Goal: Communication & Community: Answer question/provide support

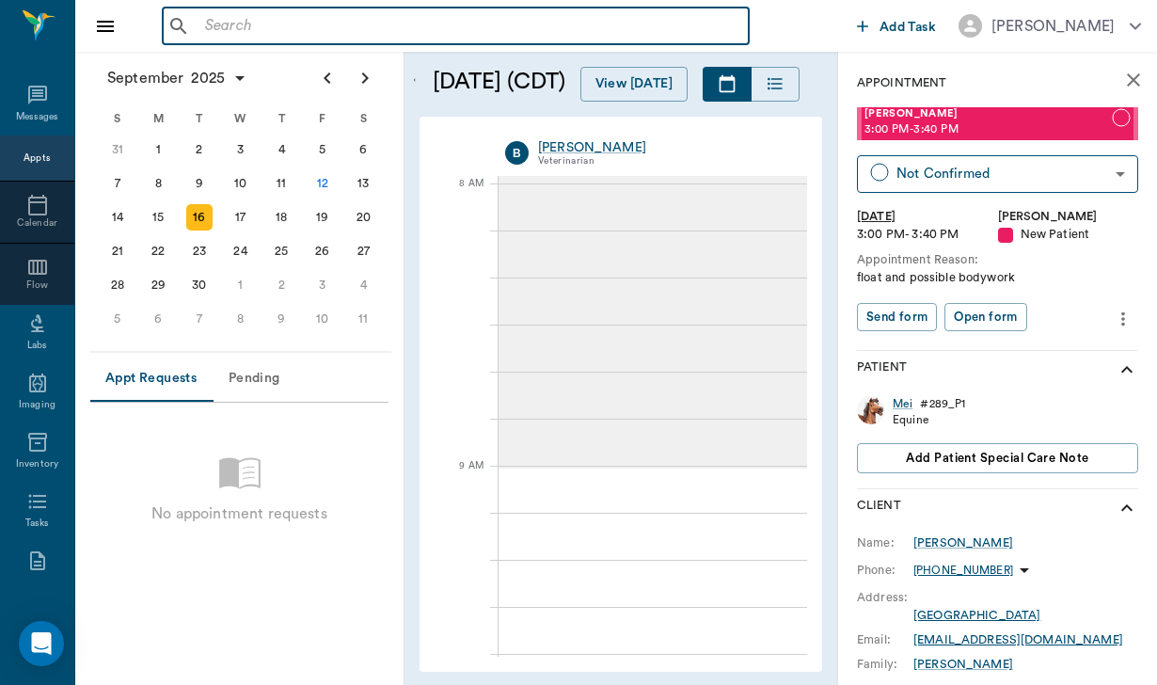
click at [258, 28] on input "text" at bounding box center [470, 26] width 544 height 26
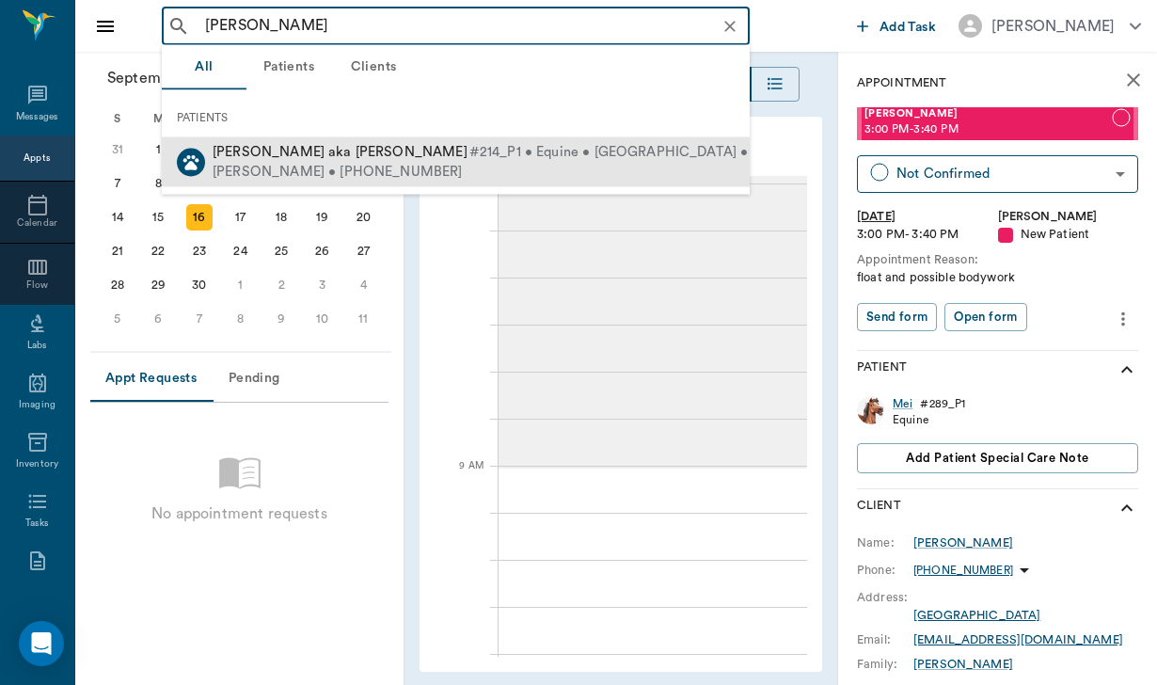
click at [304, 167] on div "[PERSON_NAME] • [PHONE_NUMBER]" at bounding box center [507, 172] width 588 height 20
type input "[PERSON_NAME]"
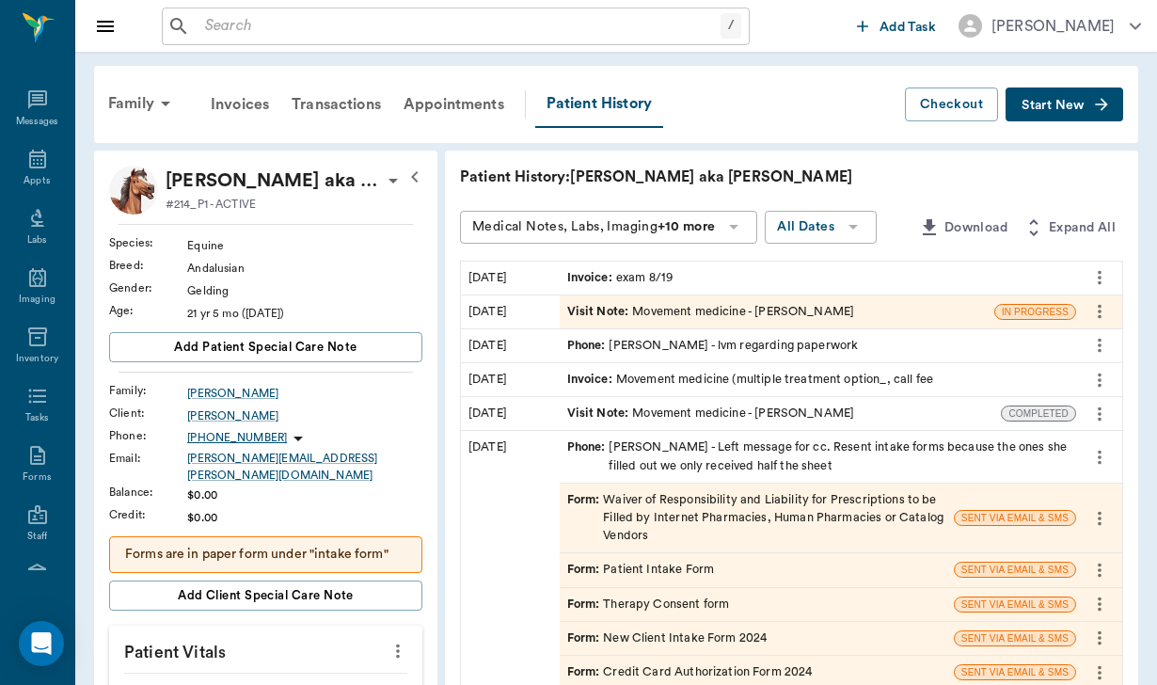
click at [293, 436] on icon at bounding box center [297, 438] width 9 height 5
click at [207, 456] on div at bounding box center [578, 342] width 1157 height 685
click at [287, 433] on icon at bounding box center [298, 438] width 23 height 23
click at [241, 469] on span "Send SMS Message" at bounding box center [168, 476] width 158 height 20
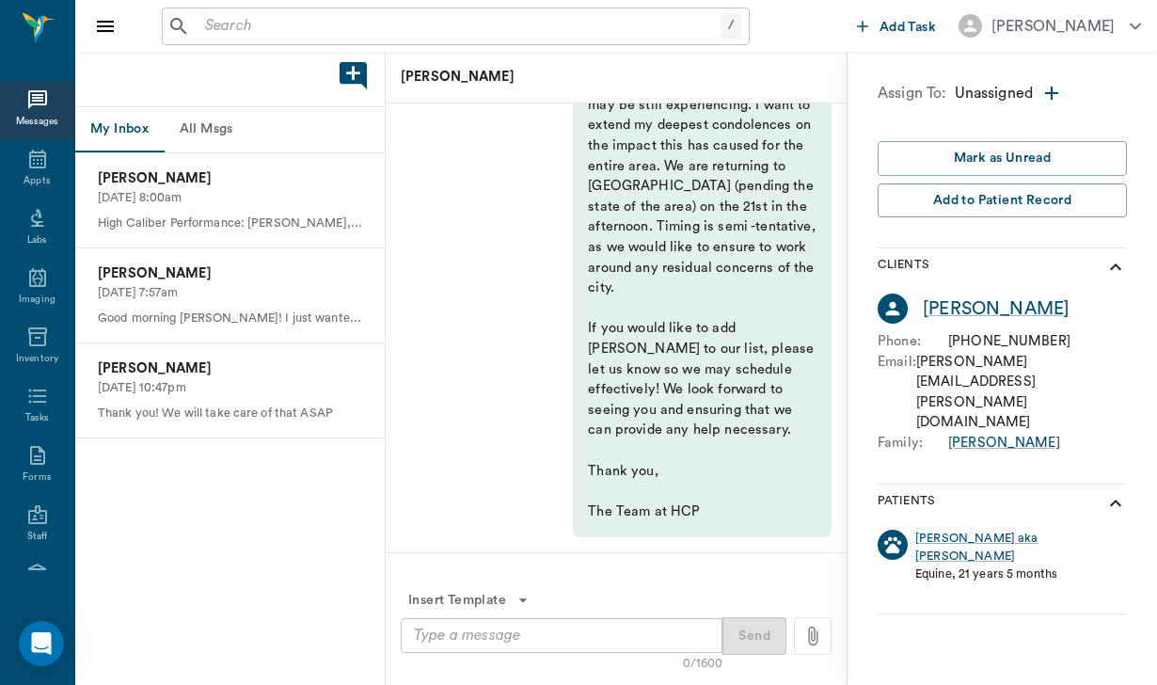
click at [453, 648] on div "x ​" at bounding box center [562, 635] width 322 height 35
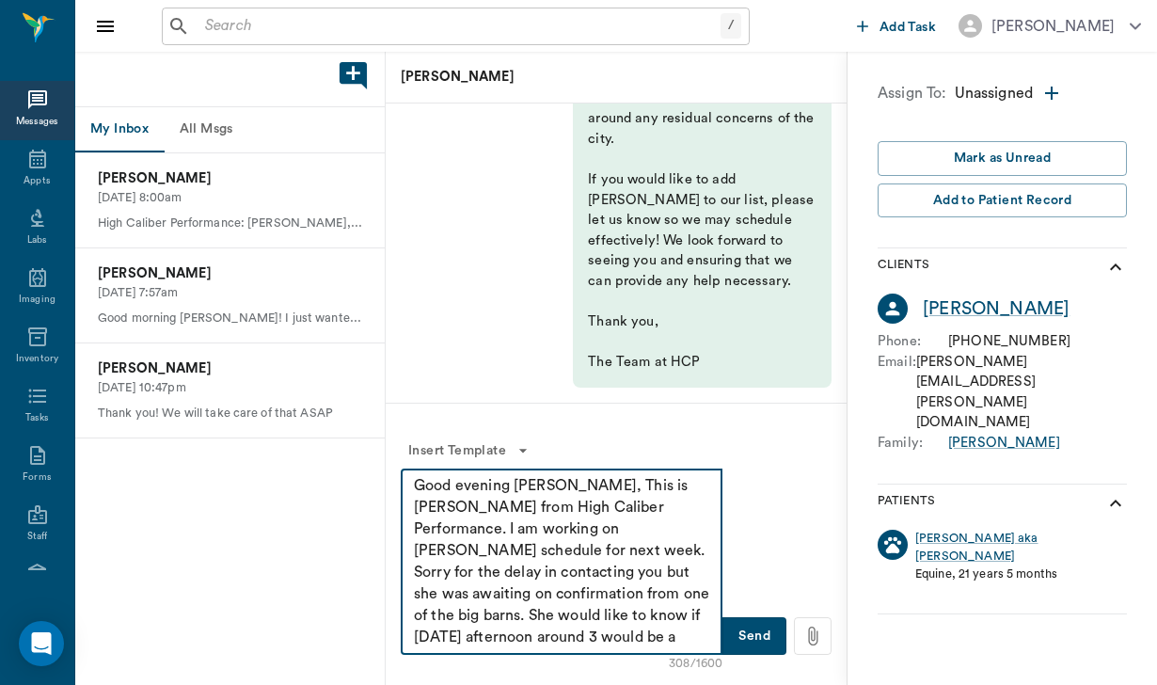
click at [561, 591] on textarea "Good evening [PERSON_NAME], This is [PERSON_NAME] from High Caliber Performance…" at bounding box center [561, 561] width 295 height 173
click at [694, 593] on textarea "Good evening [PERSON_NAME], This is [PERSON_NAME] from High Caliber Performance…" at bounding box center [561, 561] width 295 height 173
click at [467, 619] on textarea "Good evening [PERSON_NAME], This is [PERSON_NAME] from High Caliber Performance…" at bounding box center [561, 561] width 295 height 173
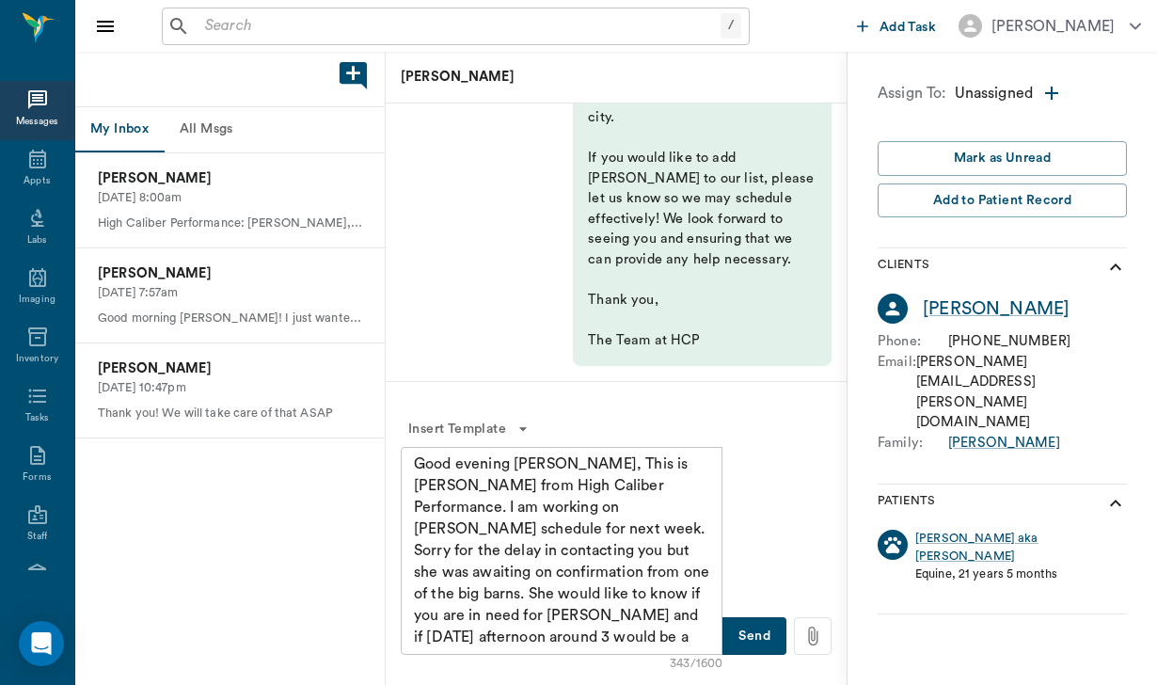
drag, startPoint x: 413, startPoint y: 463, endPoint x: 514, endPoint y: 552, distance: 134.6
click at [514, 552] on div "Good evening [PERSON_NAME], This is [PERSON_NAME] from High Caliber Performance…" at bounding box center [562, 551] width 322 height 208
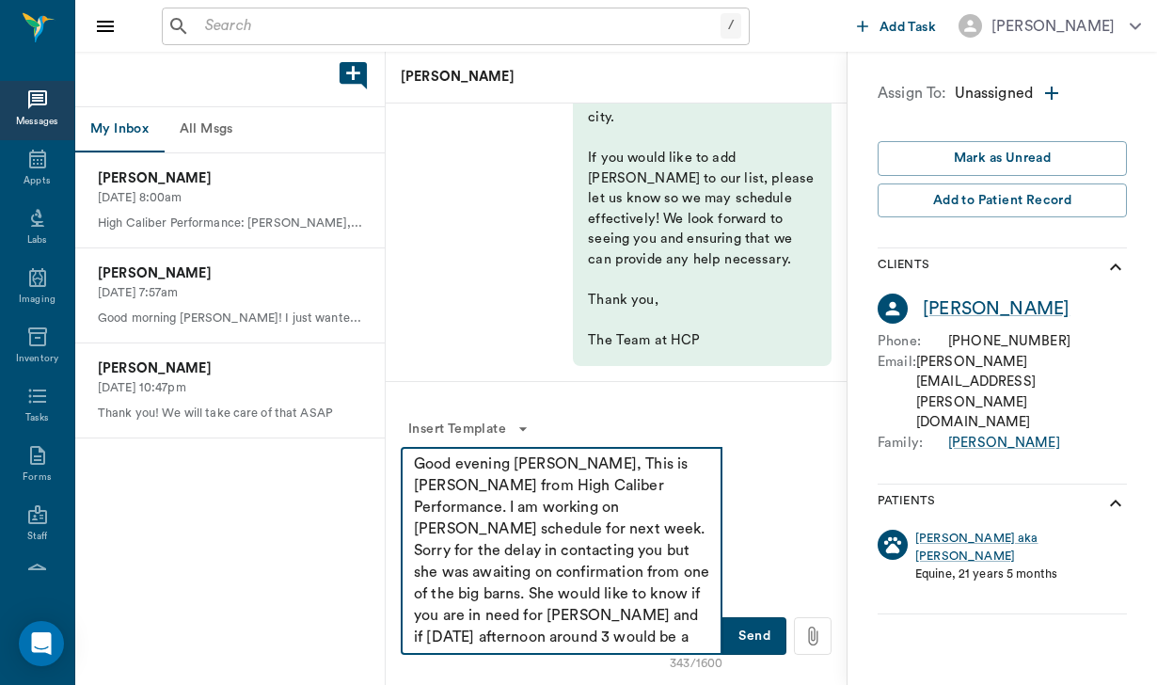
drag, startPoint x: 625, startPoint y: 636, endPoint x: 403, endPoint y: 456, distance: 284.8
click at [403, 456] on div "Good evening [PERSON_NAME], This is [PERSON_NAME] from High Caliber Performance…" at bounding box center [562, 551] width 322 height 208
click at [640, 593] on textarea "Good evening [PERSON_NAME], This is [PERSON_NAME] from High Caliber Performance…" at bounding box center [561, 550] width 295 height 195
type textarea "Good evening [PERSON_NAME], This is [PERSON_NAME] from High Caliber Performance…"
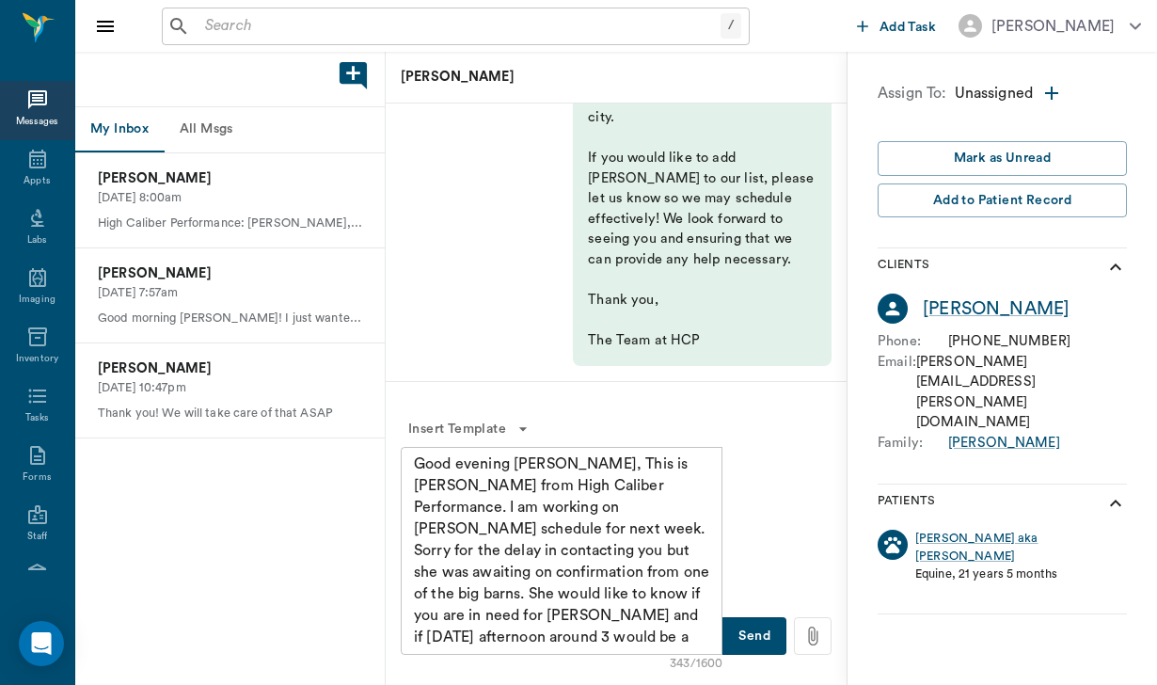
click at [767, 641] on button "Send" at bounding box center [754, 636] width 64 height 38
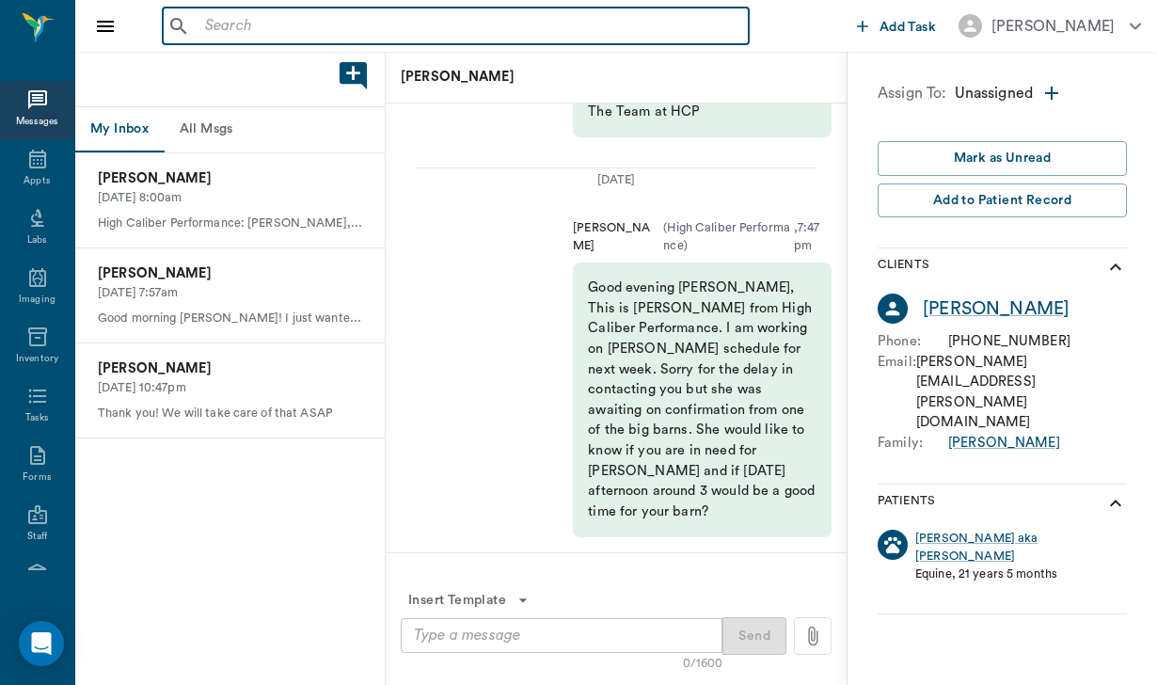
click at [271, 15] on input "text" at bounding box center [470, 26] width 544 height 26
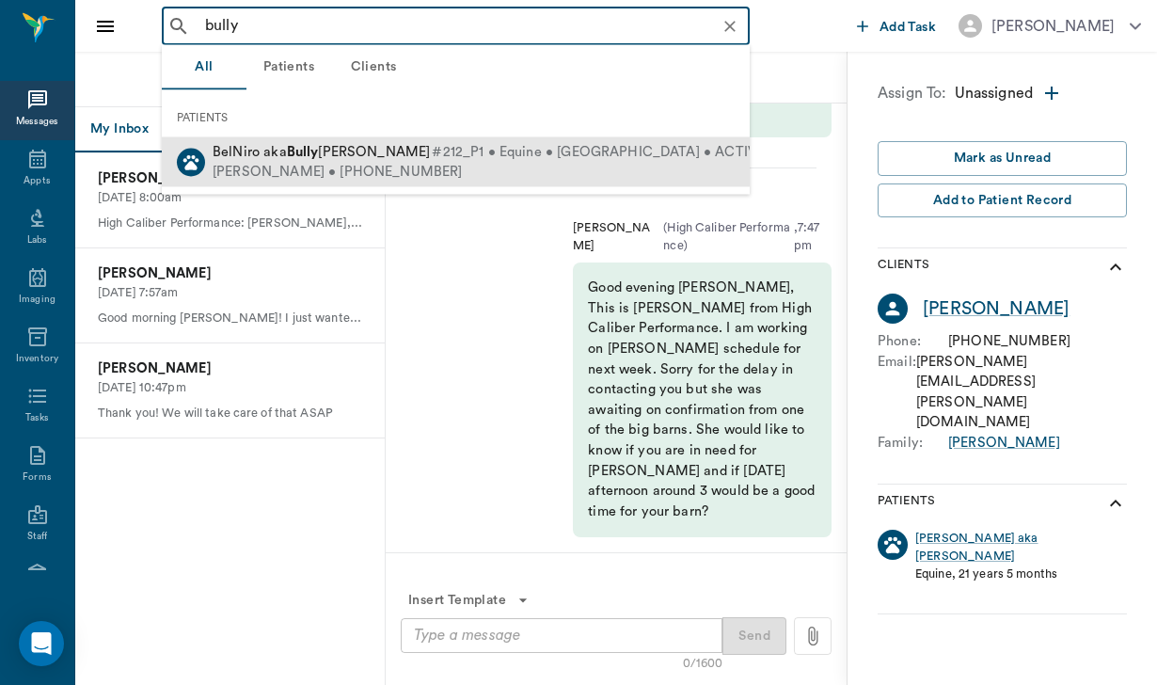
click at [358, 156] on span "BelNiro aka [PERSON_NAME]" at bounding box center [321, 152] width 217 height 14
type input "bully"
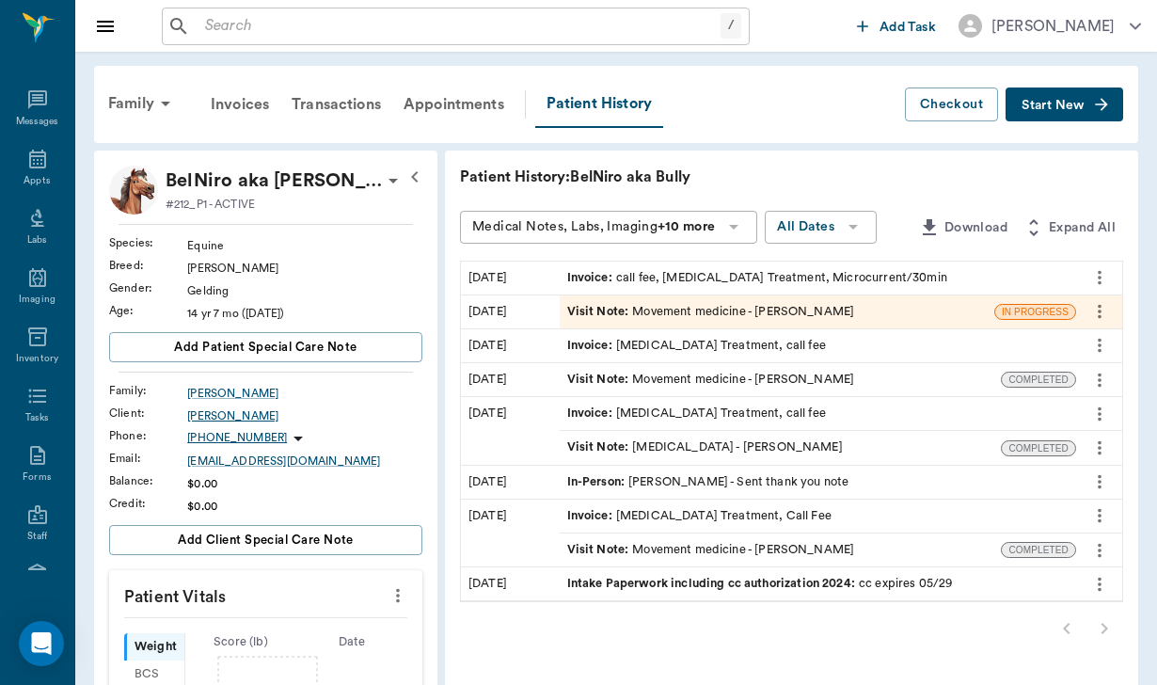
click at [214, 413] on div "[PERSON_NAME]" at bounding box center [304, 415] width 235 height 17
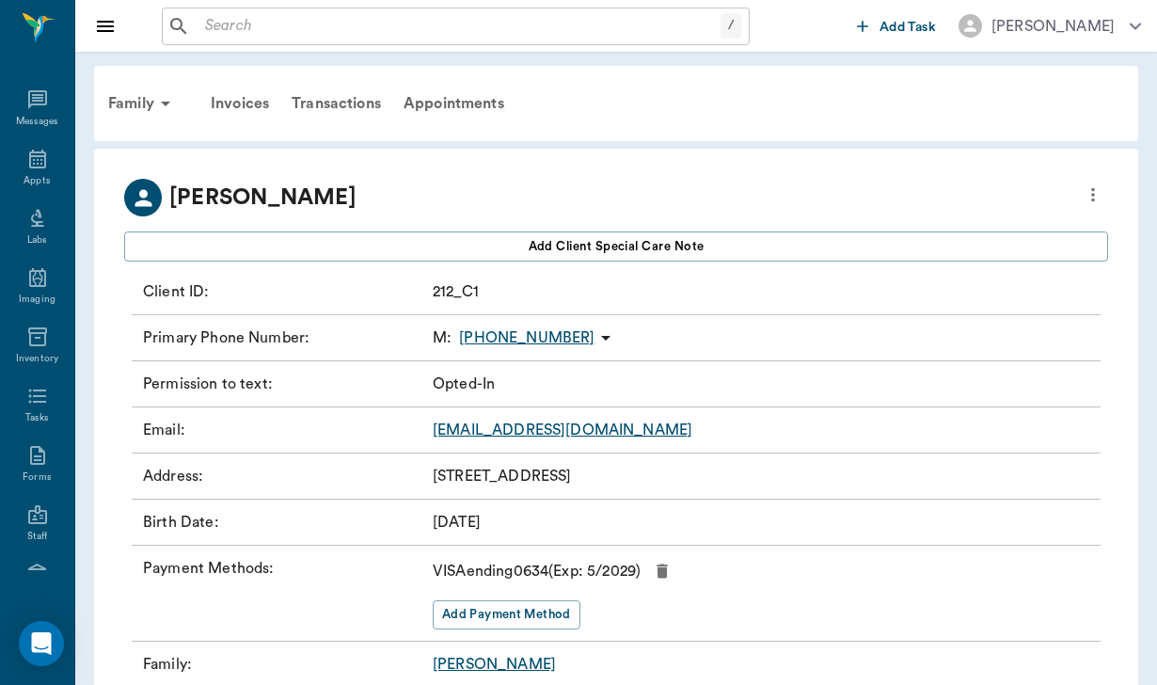
click at [601, 339] on icon at bounding box center [605, 338] width 9 height 5
click at [507, 380] on span "Send SMS Message" at bounding box center [485, 375] width 158 height 20
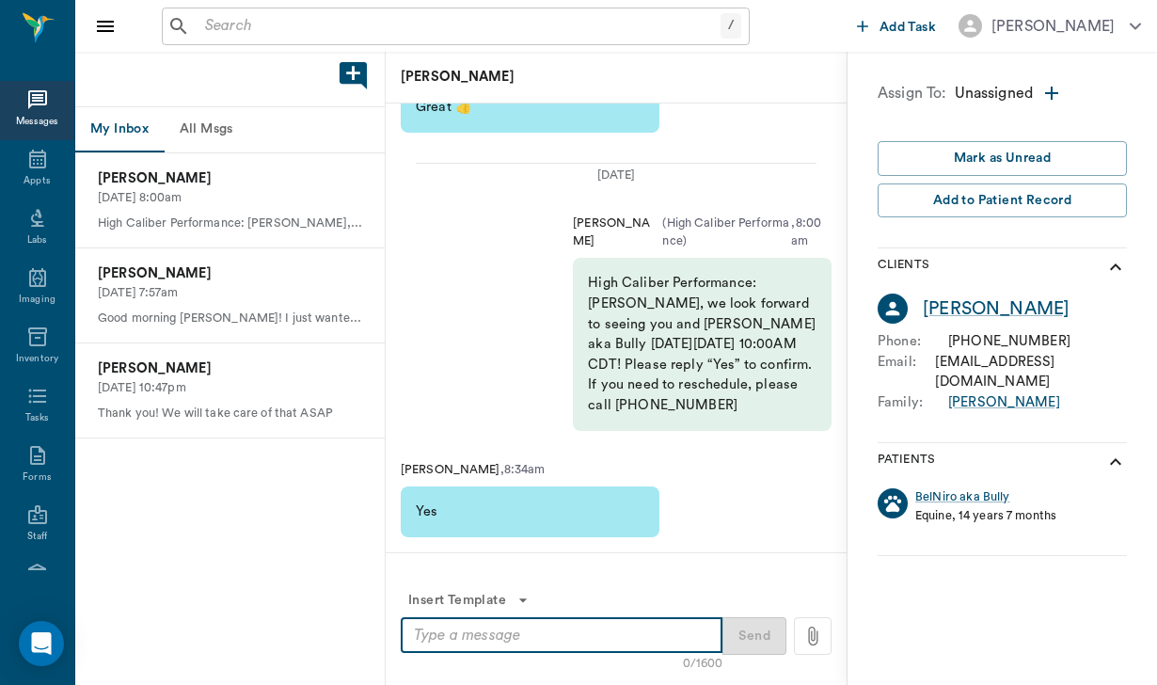
click at [425, 639] on textarea at bounding box center [561, 636] width 295 height 22
paste textarea "Good evening [PERSON_NAME], This is [PERSON_NAME] from High Caliber Performance…"
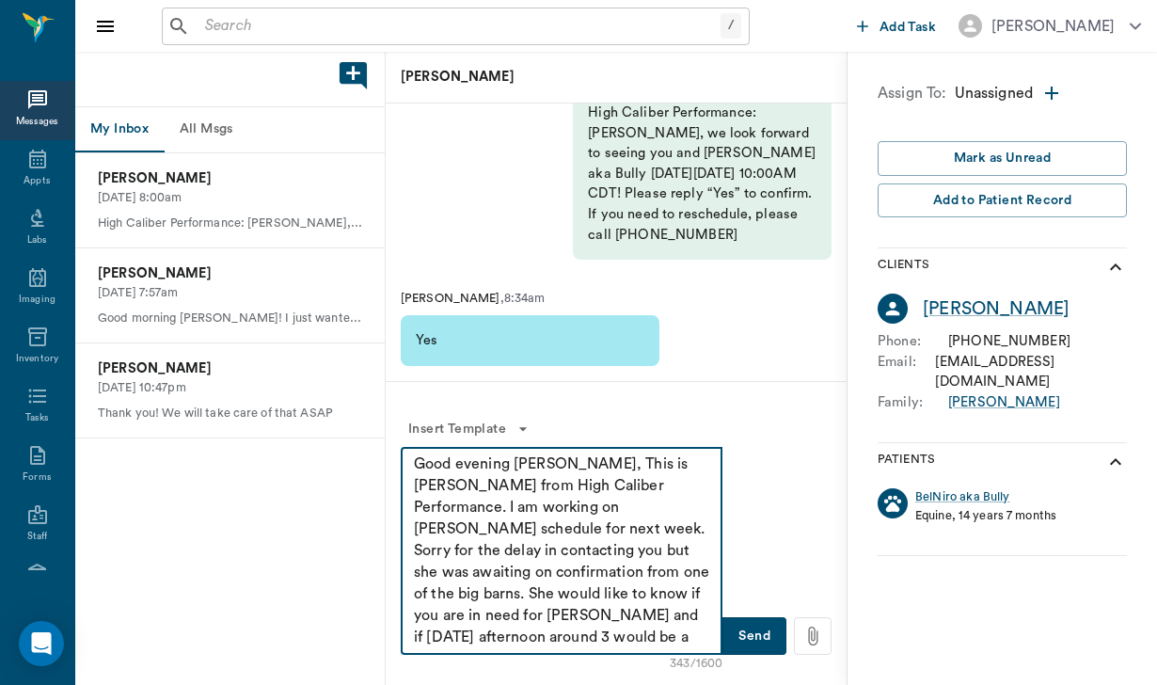
click at [548, 464] on textarea "Good evening [PERSON_NAME], This is [PERSON_NAME] from High Caliber Performance…" at bounding box center [561, 550] width 295 height 195
drag, startPoint x: 662, startPoint y: 593, endPoint x: 606, endPoint y: 595, distance: 56.5
click at [606, 595] on textarea "Good evening [PERSON_NAME], This is [PERSON_NAME] from High Caliber Performance…" at bounding box center [561, 550] width 295 height 195
type textarea "Good evening [PERSON_NAME], This is [PERSON_NAME] from High Caliber Performance…"
click at [762, 641] on button "Send" at bounding box center [754, 636] width 64 height 38
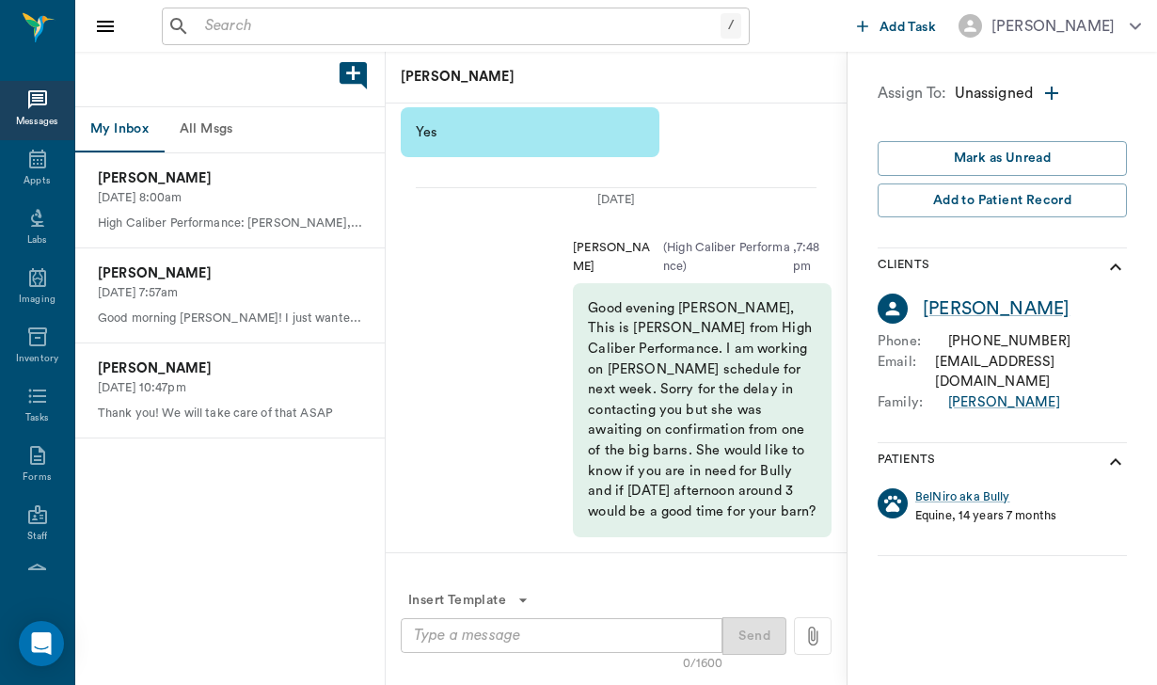
click at [215, 30] on input "text" at bounding box center [459, 26] width 523 height 26
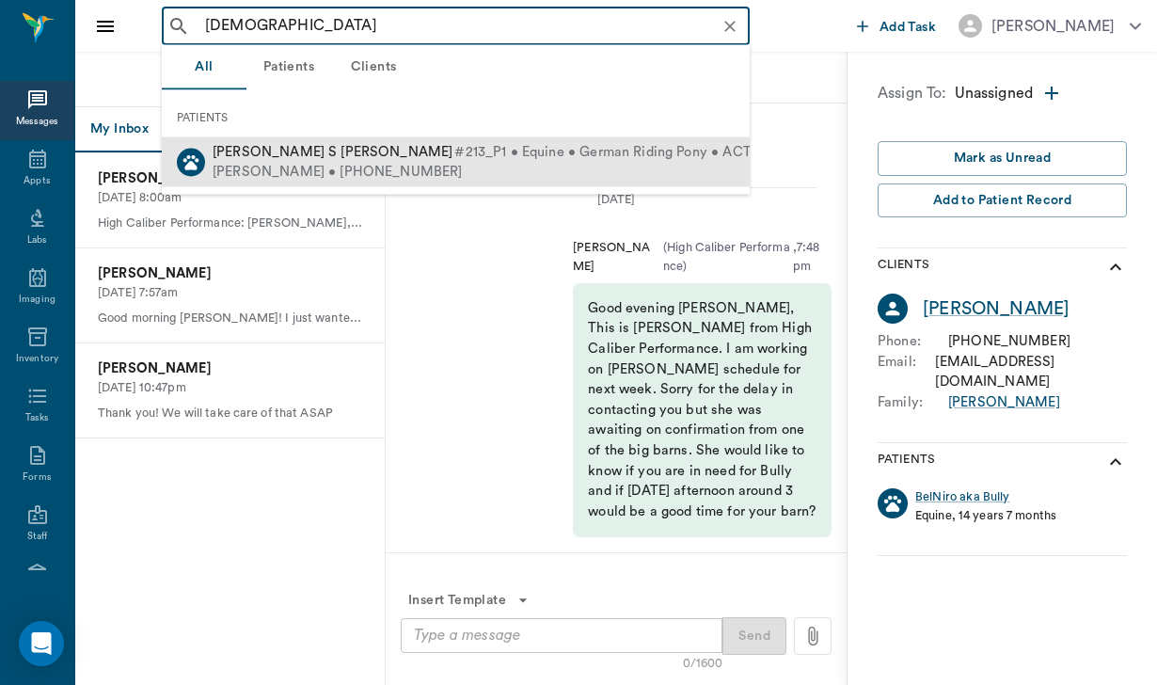
click at [246, 158] on span "[PERSON_NAME] S [PERSON_NAME]" at bounding box center [333, 152] width 240 height 14
type input "[DEMOGRAPHIC_DATA]"
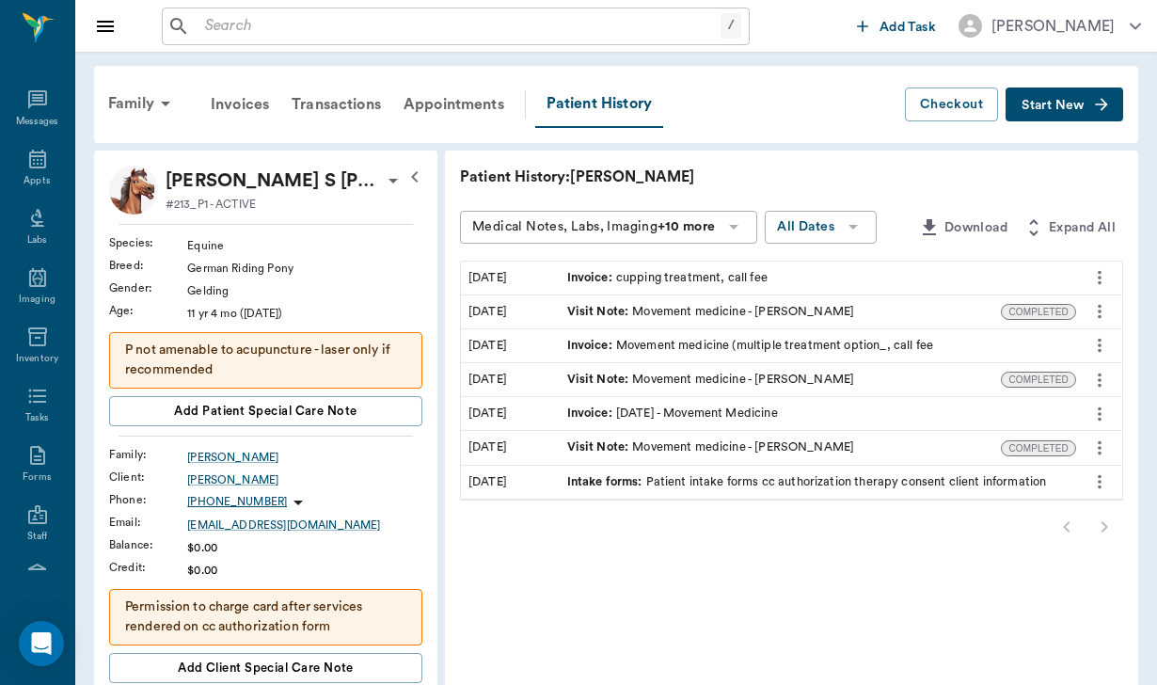
click at [287, 505] on icon at bounding box center [298, 502] width 23 height 23
click at [204, 543] on span "Send SMS Message" at bounding box center [170, 540] width 158 height 20
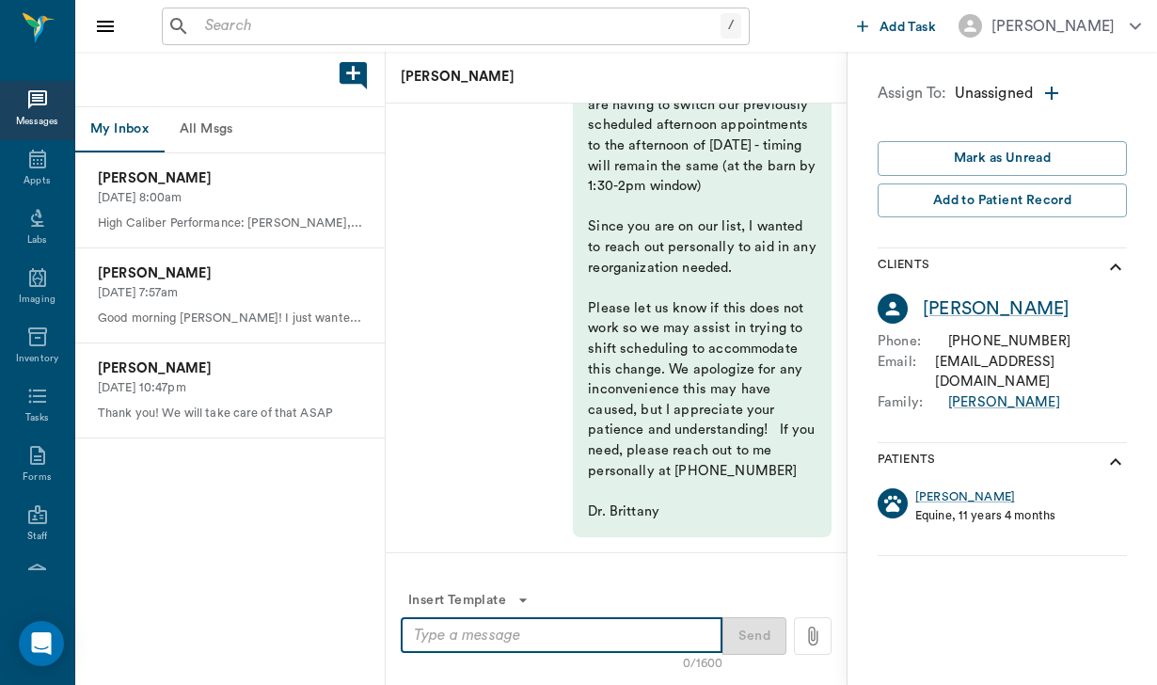
click at [454, 633] on textarea at bounding box center [561, 636] width 295 height 22
paste textarea "Good evening [PERSON_NAME], This is [PERSON_NAME] from High Caliber Performance…"
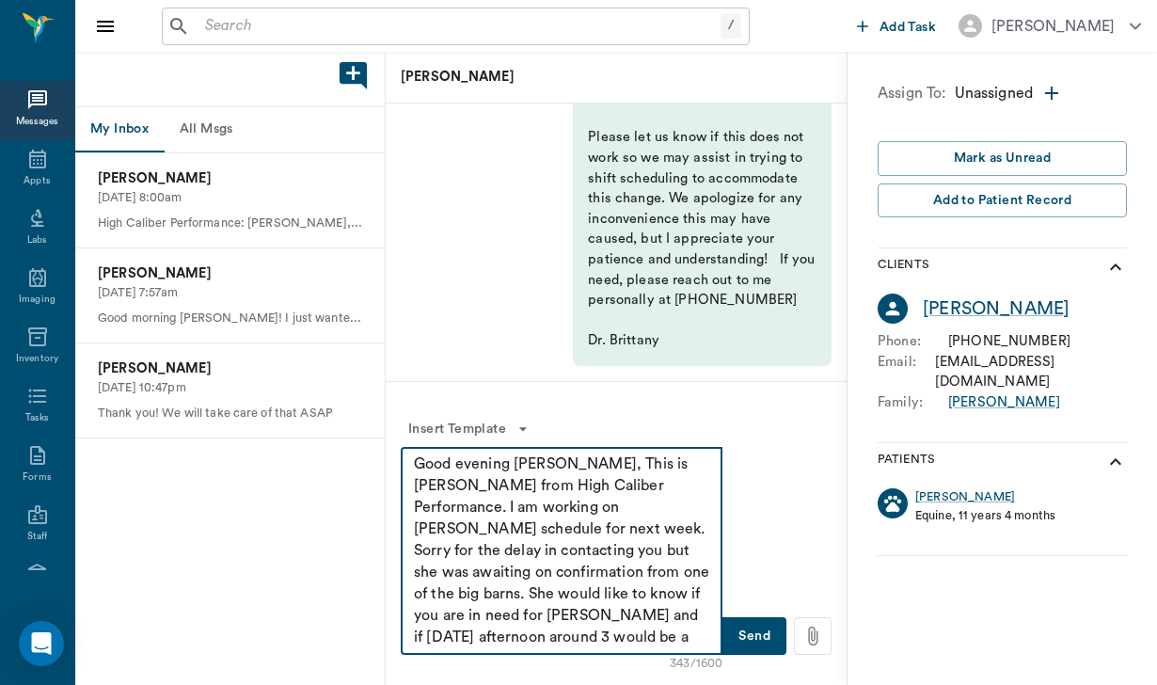
click at [547, 466] on textarea "Good evening [PERSON_NAME], This is [PERSON_NAME] from High Caliber Performance…" at bounding box center [561, 550] width 295 height 195
drag, startPoint x: 665, startPoint y: 597, endPoint x: 601, endPoint y: 596, distance: 64.0
click at [601, 596] on textarea "Good evening [PERSON_NAME], This is [PERSON_NAME] from High Caliber Performance…" at bounding box center [561, 550] width 295 height 195
type textarea "Good evening [PERSON_NAME], This is [PERSON_NAME] from High Caliber Performance…"
click at [749, 637] on button "Send" at bounding box center [754, 636] width 64 height 38
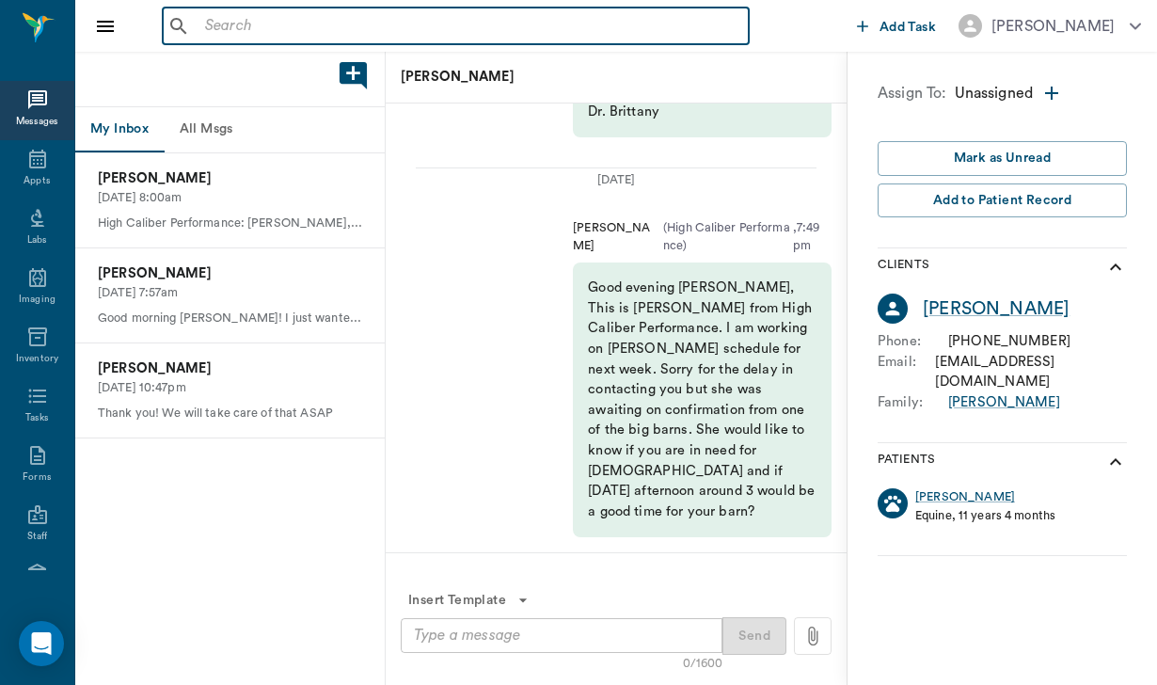
click at [219, 25] on input "text" at bounding box center [470, 26] width 544 height 26
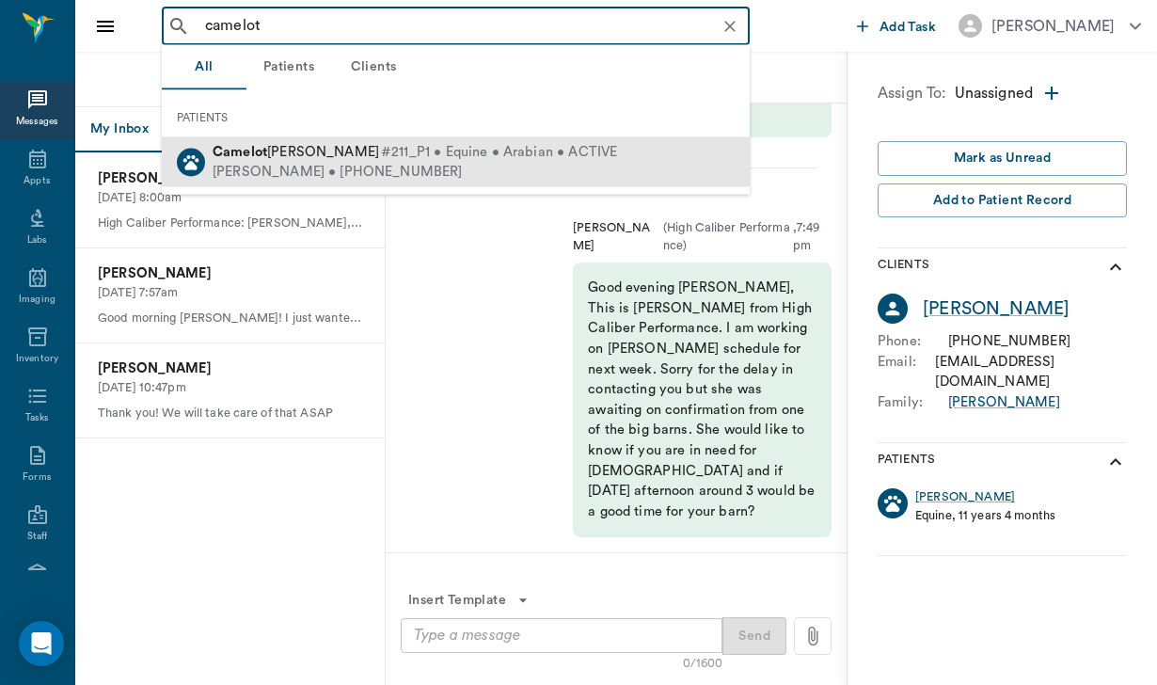
click at [312, 172] on div "[PERSON_NAME] • [PHONE_NUMBER]" at bounding box center [415, 172] width 404 height 20
type input "camelot"
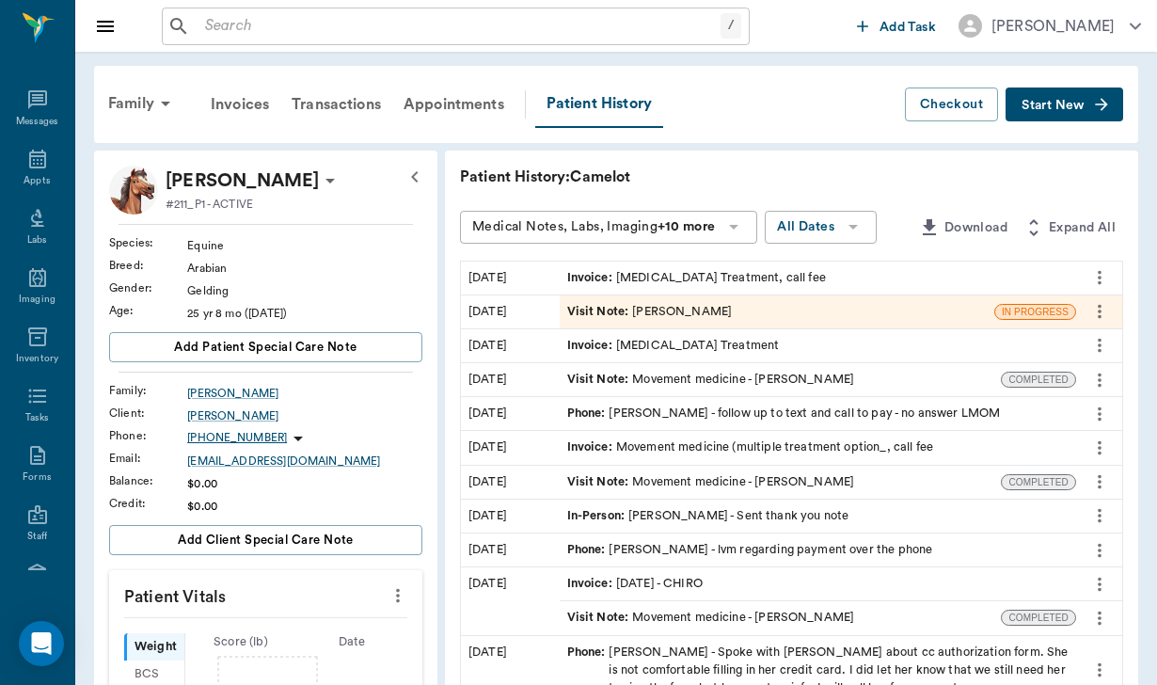
click at [287, 440] on icon at bounding box center [298, 438] width 23 height 23
click at [230, 467] on span "Send SMS Message" at bounding box center [170, 476] width 158 height 20
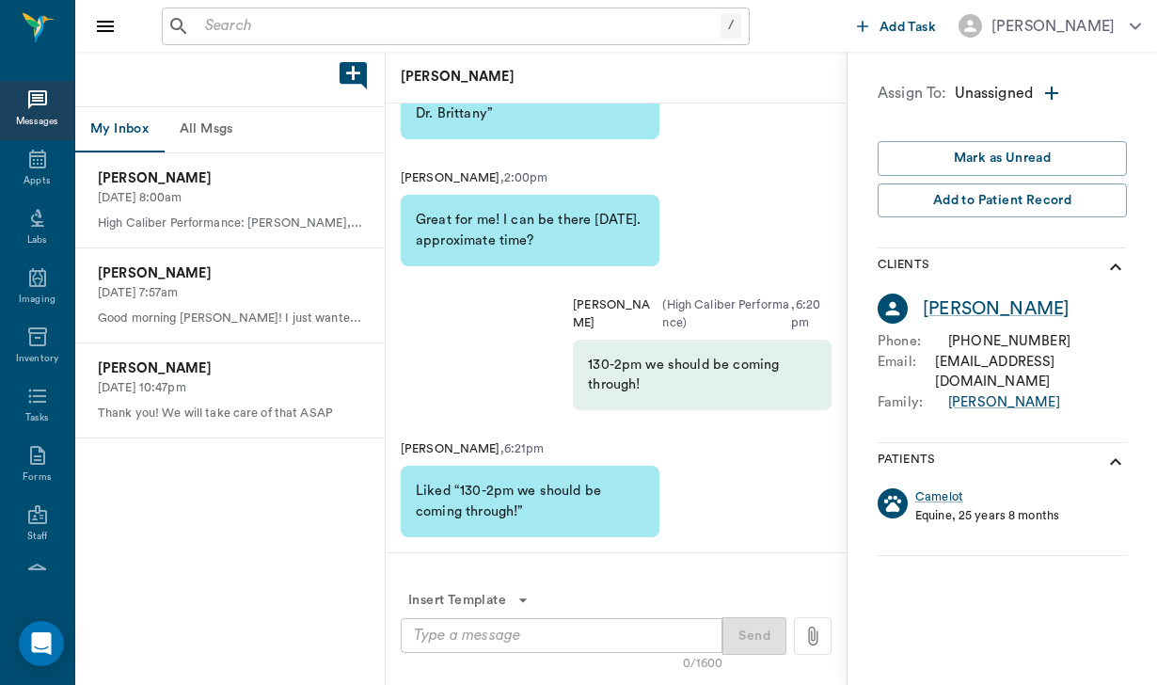
click at [435, 636] on textarea at bounding box center [561, 636] width 295 height 22
paste textarea "Good evening [PERSON_NAME], This is [PERSON_NAME] from High Caliber Performance…"
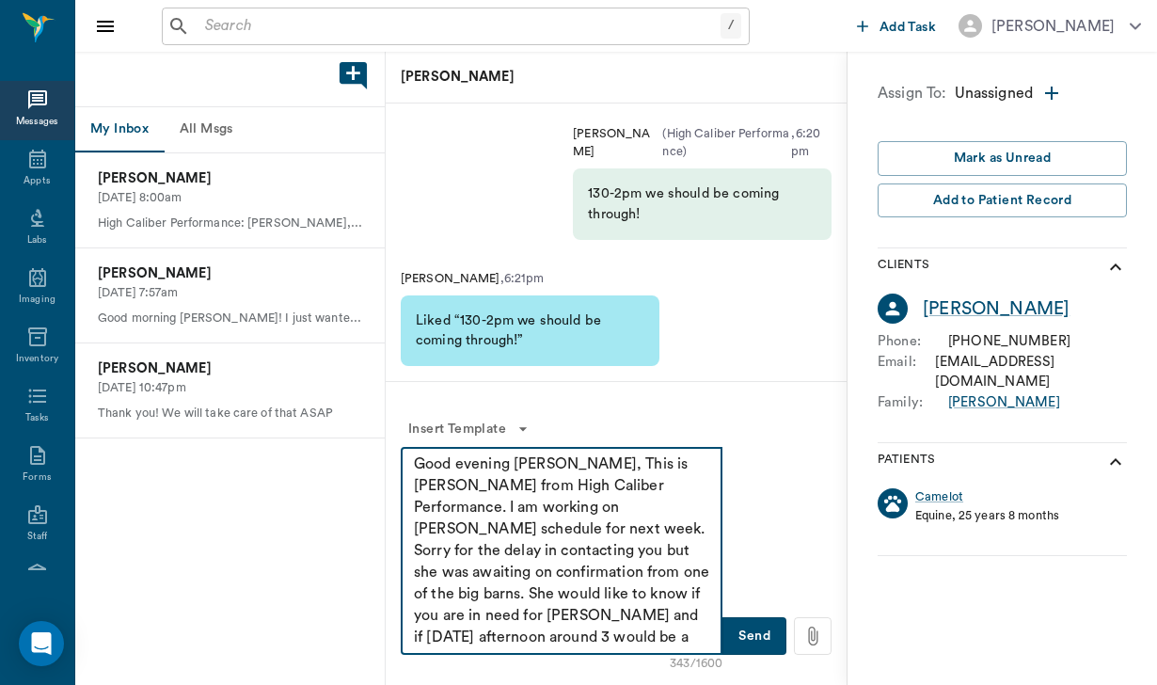
click at [547, 461] on textarea "Good evening [PERSON_NAME], This is [PERSON_NAME] from High Caliber Performance…" at bounding box center [561, 550] width 295 height 195
drag, startPoint x: 665, startPoint y: 595, endPoint x: 604, endPoint y: 598, distance: 61.2
click at [604, 598] on textarea "Good evening [PERSON_NAME], This is [PERSON_NAME] from High Caliber Performance…" at bounding box center [561, 550] width 295 height 195
type textarea "Good evening [PERSON_NAME], This is [PERSON_NAME] from High Caliber Performance…"
click at [771, 640] on button "Send" at bounding box center [754, 636] width 64 height 38
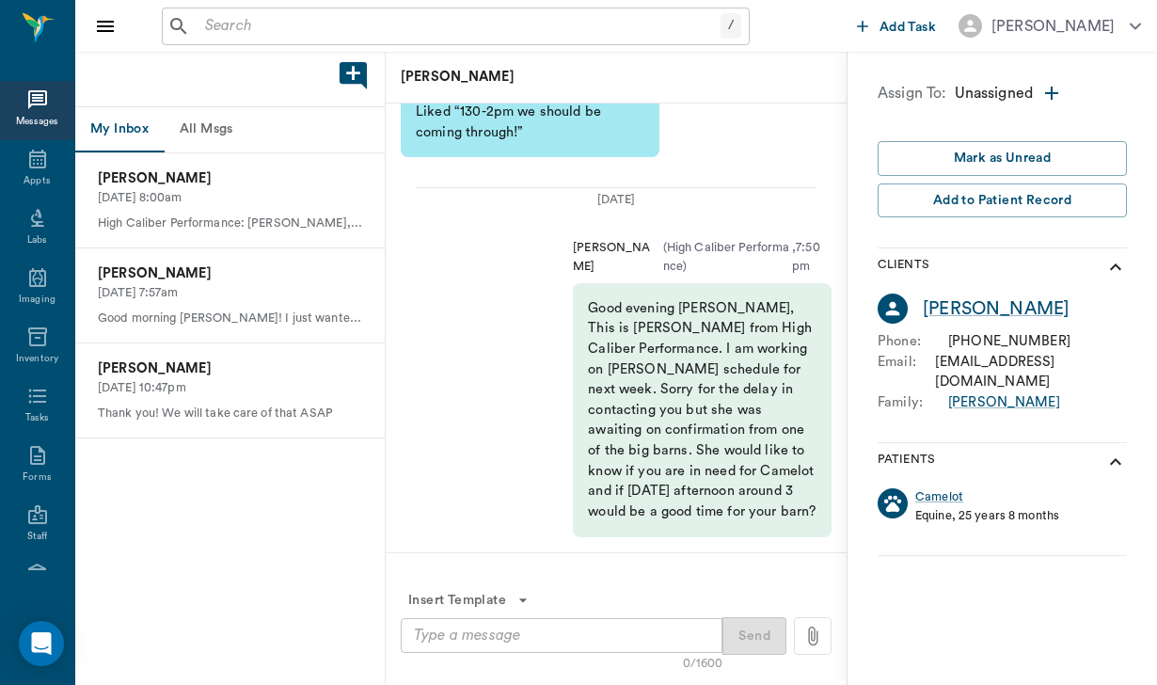
click at [231, 18] on input "text" at bounding box center [459, 26] width 523 height 26
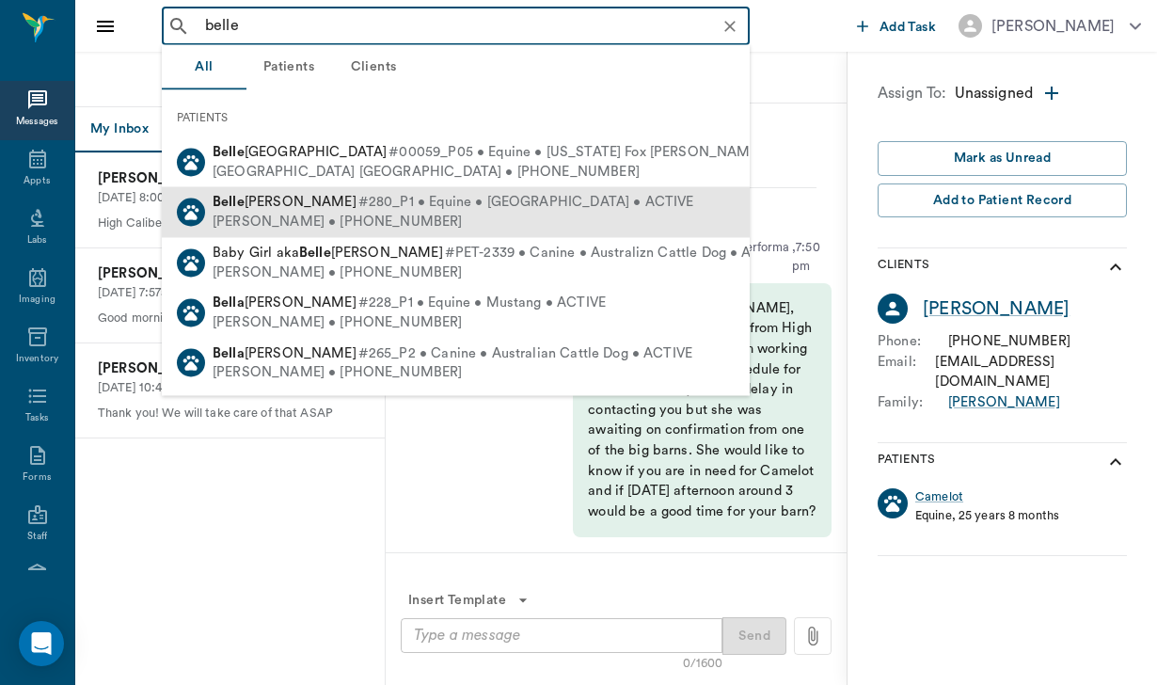
click at [293, 196] on span "[PERSON_NAME]" at bounding box center [285, 202] width 144 height 14
type input "belle"
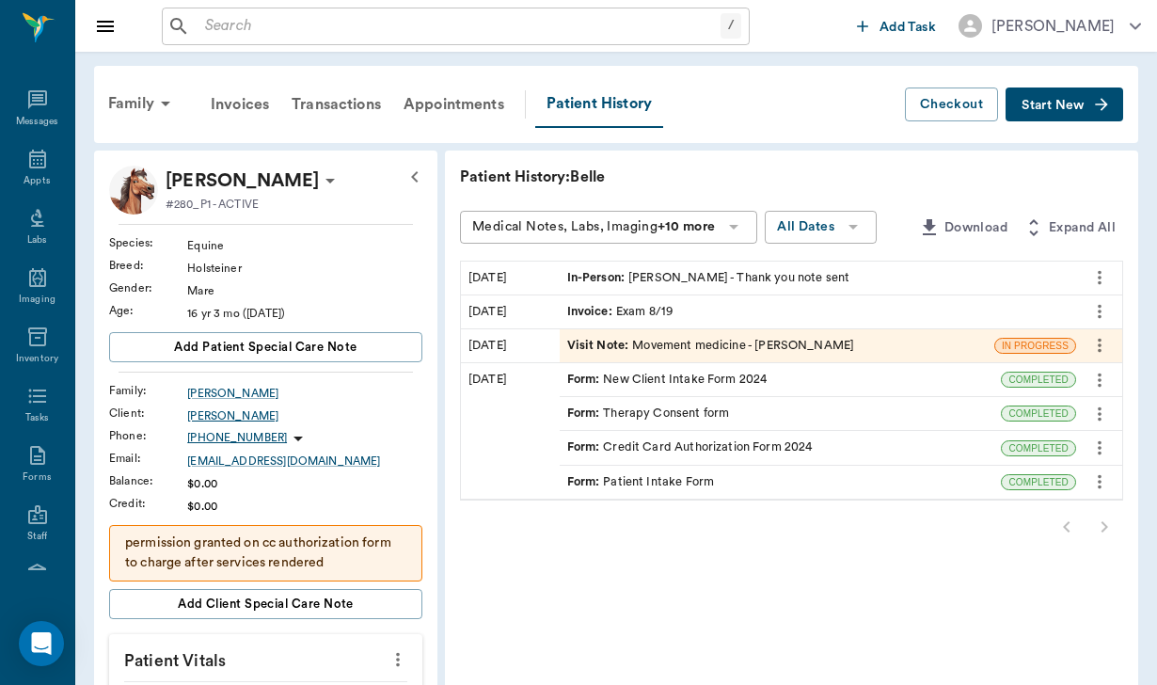
click at [201, 419] on div "[PERSON_NAME]" at bounding box center [304, 415] width 235 height 17
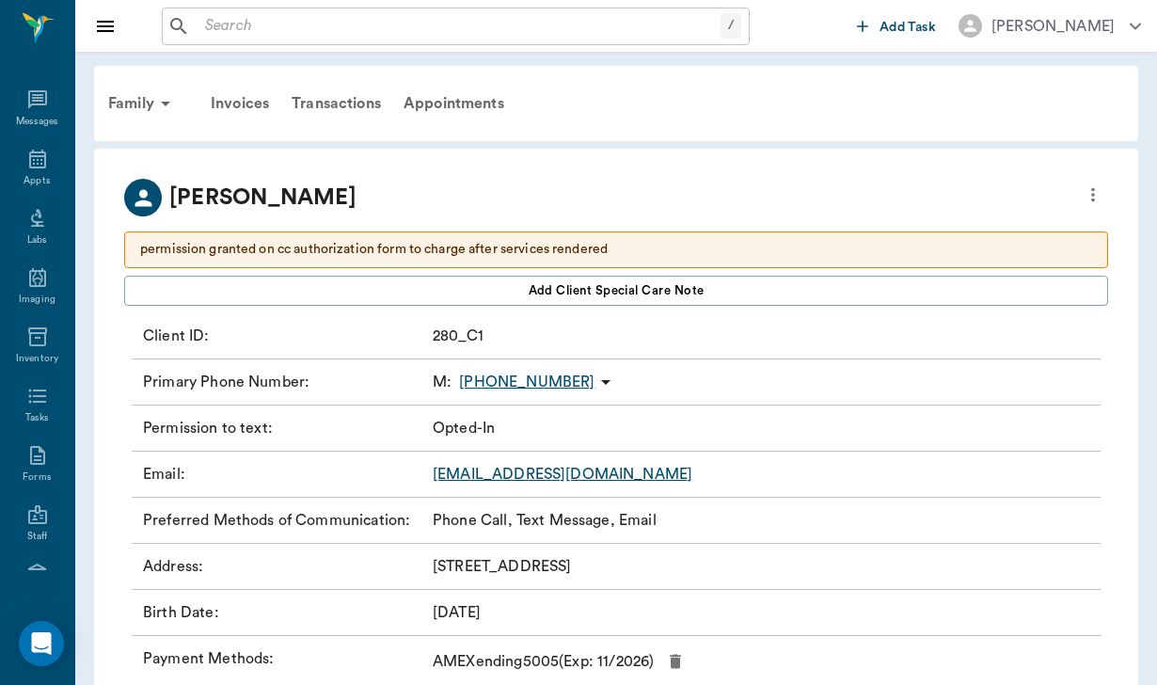
click at [601, 383] on icon at bounding box center [605, 382] width 9 height 5
click at [494, 427] on span "Send SMS Message" at bounding box center [485, 419] width 158 height 20
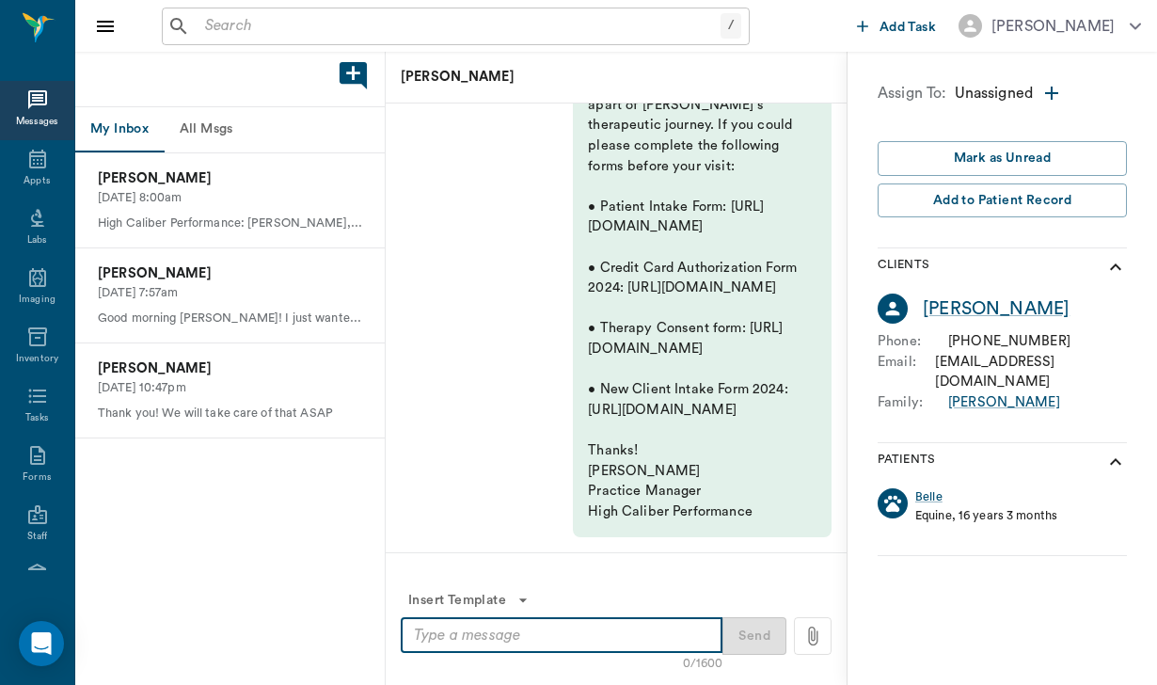
click at [431, 640] on textarea at bounding box center [561, 636] width 295 height 22
paste textarea "Good evening [PERSON_NAME], This is [PERSON_NAME] from High Caliber Performance…"
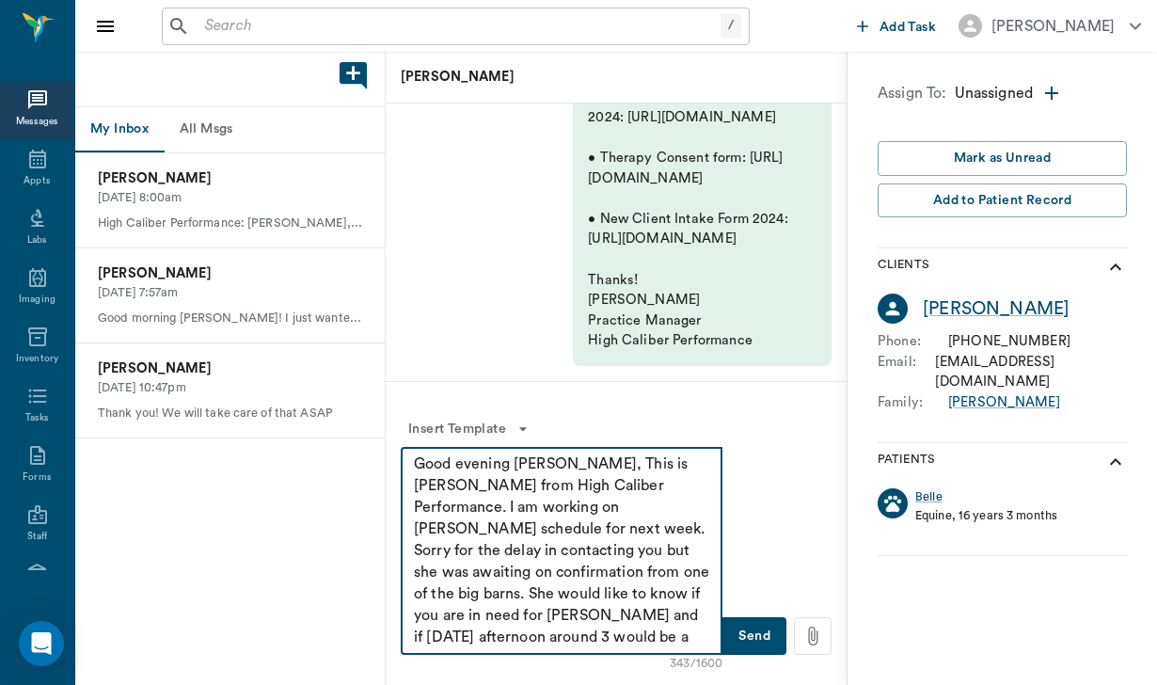
click at [551, 466] on textarea "Good evening [PERSON_NAME], This is [PERSON_NAME] from High Caliber Performance…" at bounding box center [561, 550] width 295 height 195
click at [548, 466] on textarea "Good evening [PERSON_NAME], This is [PERSON_NAME] from High Caliber Performance…" at bounding box center [561, 550] width 295 height 195
drag, startPoint x: 663, startPoint y: 593, endPoint x: 602, endPoint y: 596, distance: 61.2
click at [602, 596] on textarea "Good evening [PERSON_NAME], This is [PERSON_NAME] from High Caliber Performance…" at bounding box center [561, 550] width 295 height 195
type textarea "Good evening [PERSON_NAME], This is [PERSON_NAME] from High Caliber Performance…"
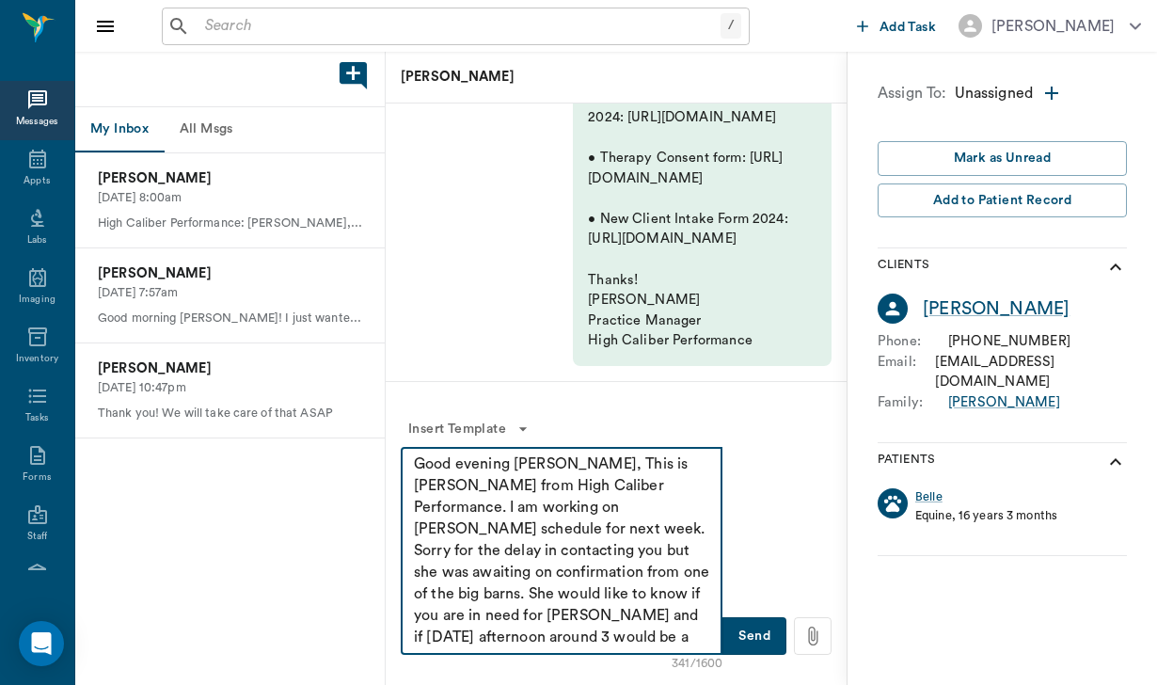
click at [767, 645] on button "Send" at bounding box center [754, 636] width 64 height 38
